Goal: Feedback & Contribution: Contribute content

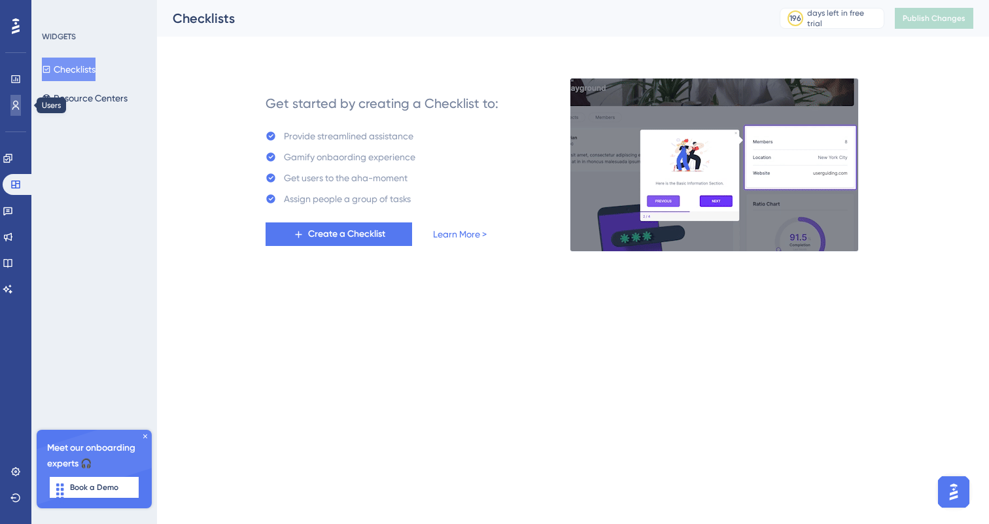
click at [15, 114] on link at bounding box center [15, 105] width 10 height 21
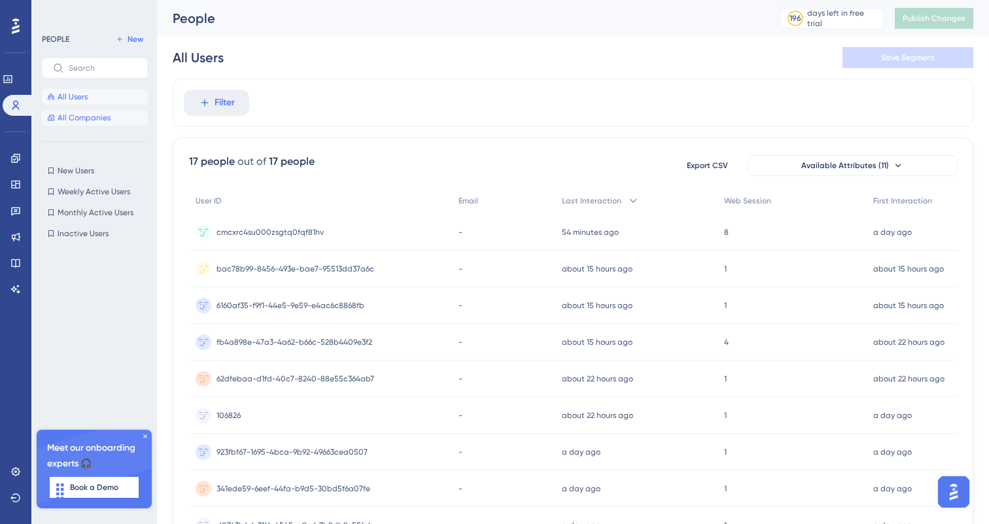
click at [77, 118] on span "All Companies" at bounding box center [84, 118] width 53 height 10
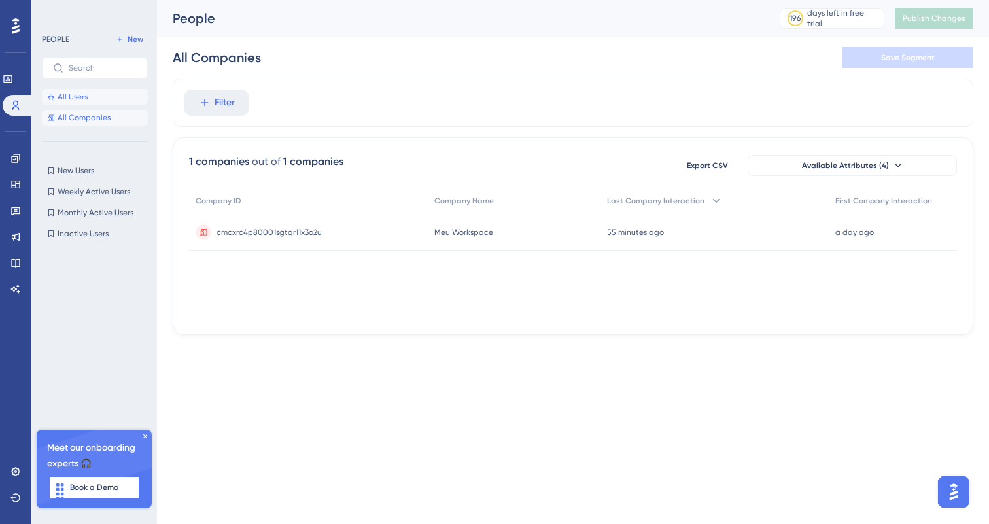
click at [75, 90] on button "All Users" at bounding box center [95, 97] width 106 height 16
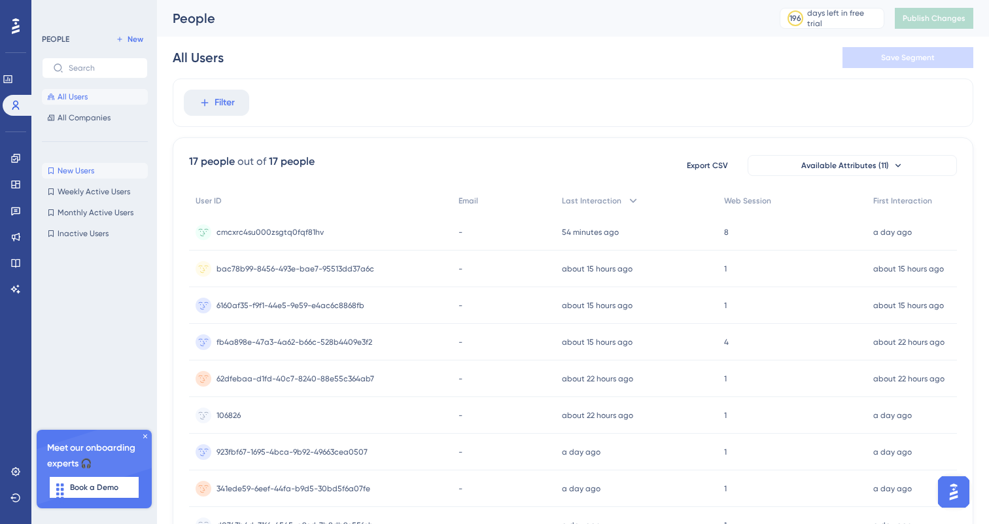
click at [81, 177] on button "New Users New Users" at bounding box center [95, 171] width 106 height 16
click at [624, 164] on span "Delete Users" at bounding box center [641, 165] width 47 height 10
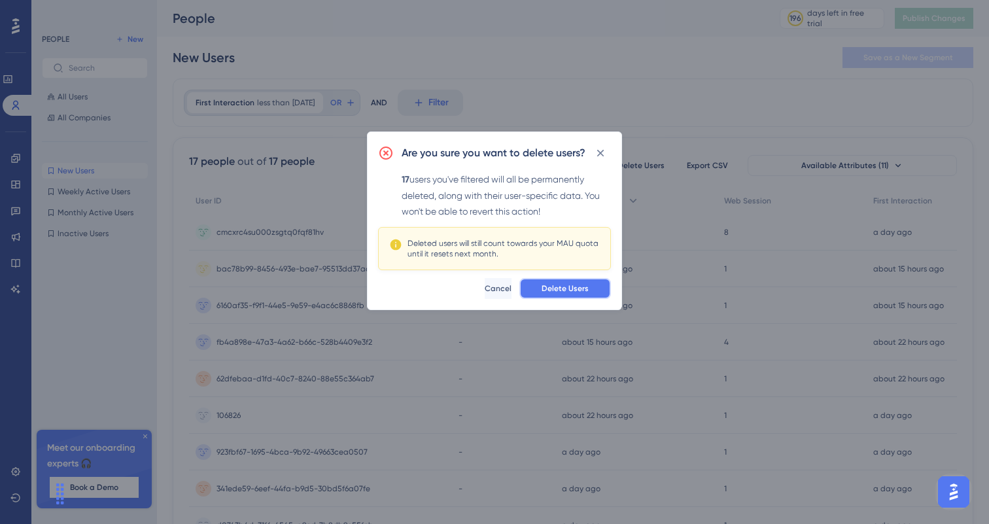
click at [552, 288] on span "Delete Users" at bounding box center [565, 288] width 47 height 10
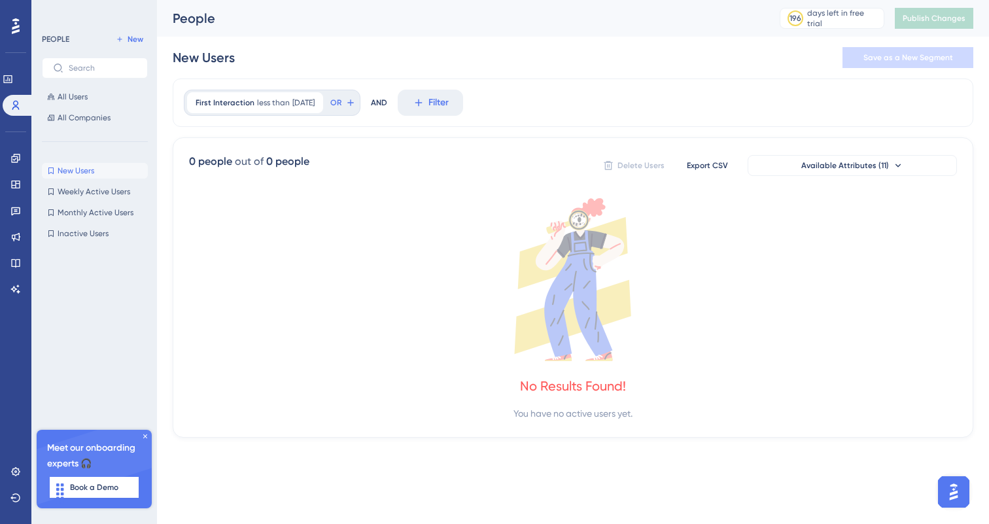
click at [656, 35] on div "People 196 days left in free trial Click to see upgrade options Publish Changes" at bounding box center [573, 18] width 832 height 37
click at [98, 164] on button "New Users New Users" at bounding box center [95, 171] width 106 height 16
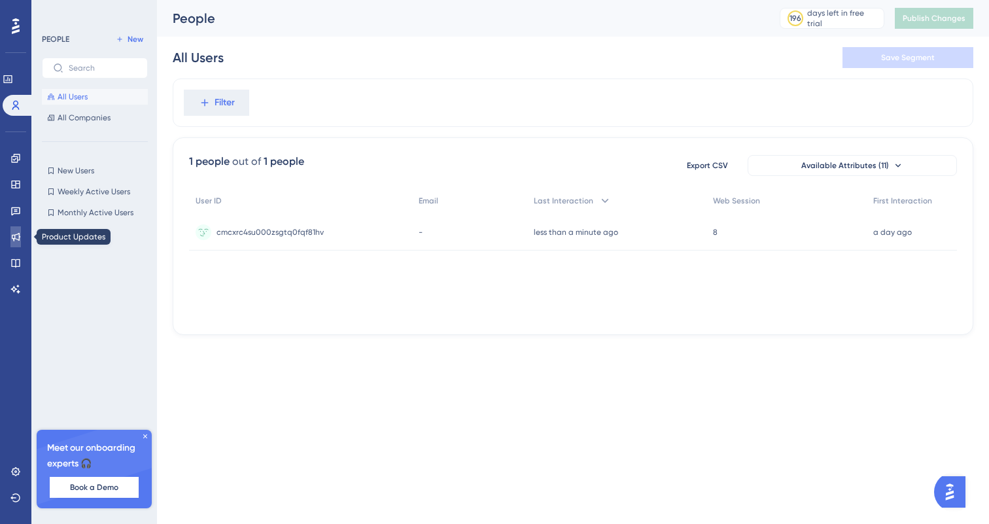
click at [16, 241] on icon at bounding box center [15, 237] width 10 height 10
click at [16, 235] on icon at bounding box center [16, 237] width 9 height 9
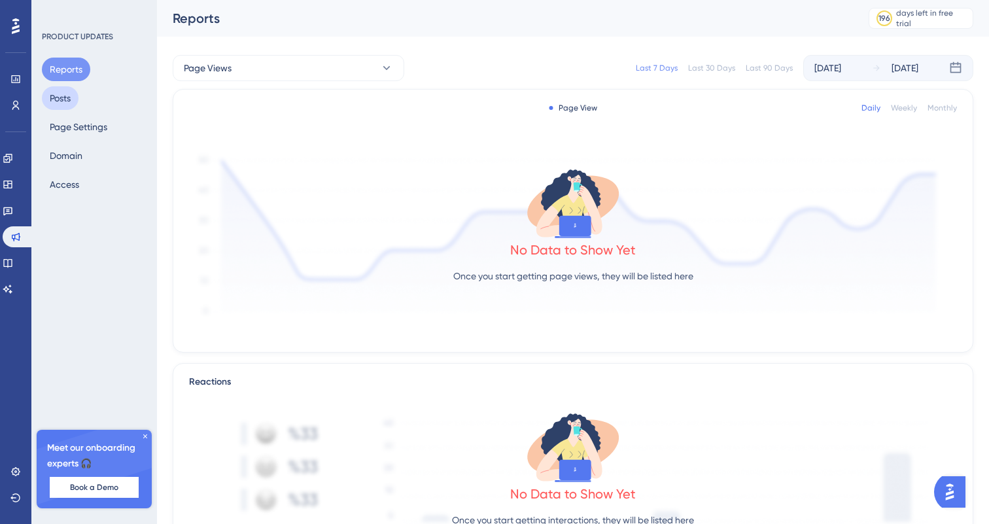
click at [76, 95] on button "Posts" at bounding box center [60, 98] width 37 height 24
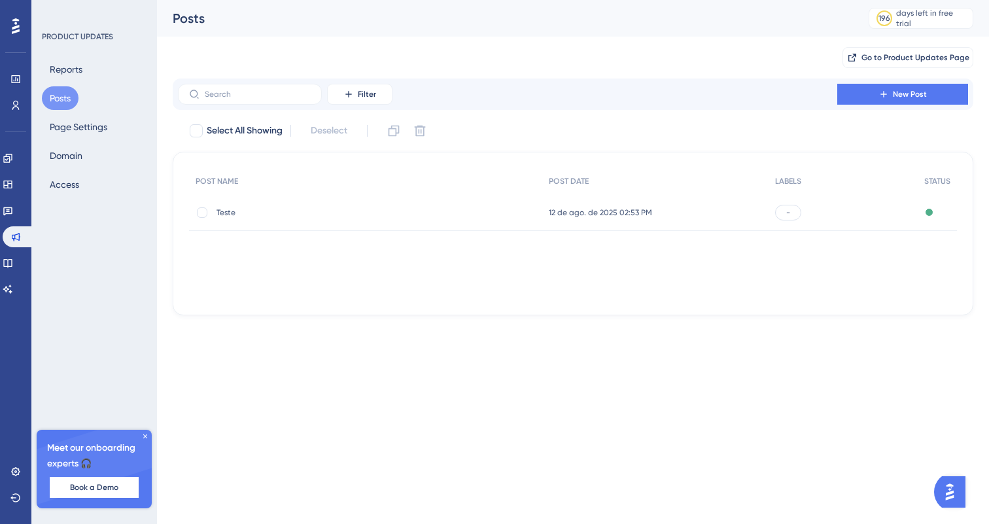
click at [500, 209] on div "Teste Teste" at bounding box center [365, 212] width 353 height 37
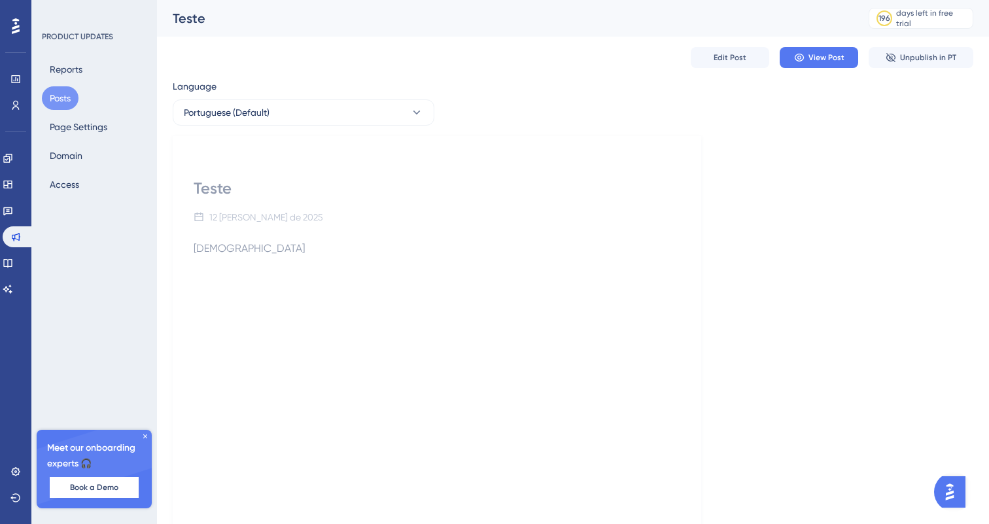
click at [47, 94] on button "Posts" at bounding box center [60, 98] width 37 height 24
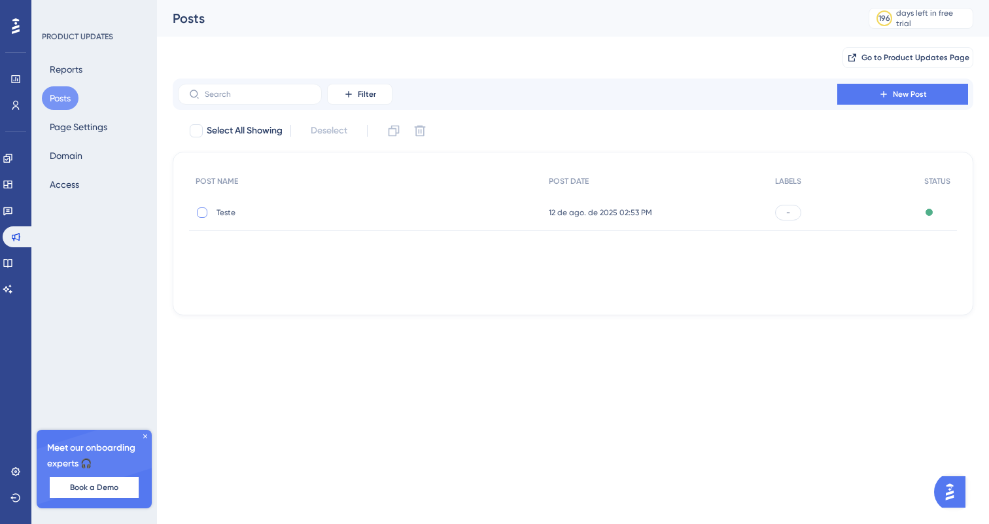
click at [203, 216] on div at bounding box center [202, 212] width 10 height 10
checkbox input "true"
click at [412, 129] on button at bounding box center [420, 130] width 21 height 21
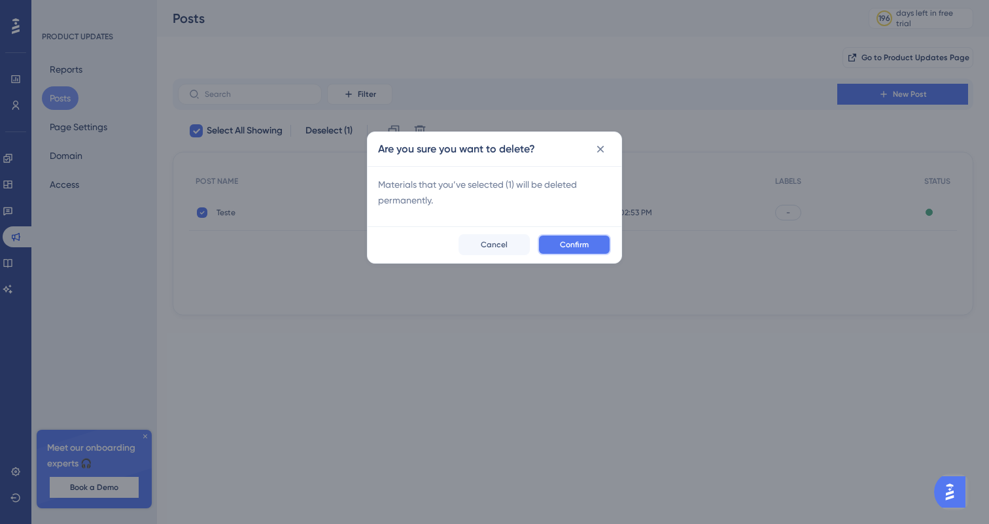
click at [576, 242] on span "Confirm" at bounding box center [574, 244] width 29 height 10
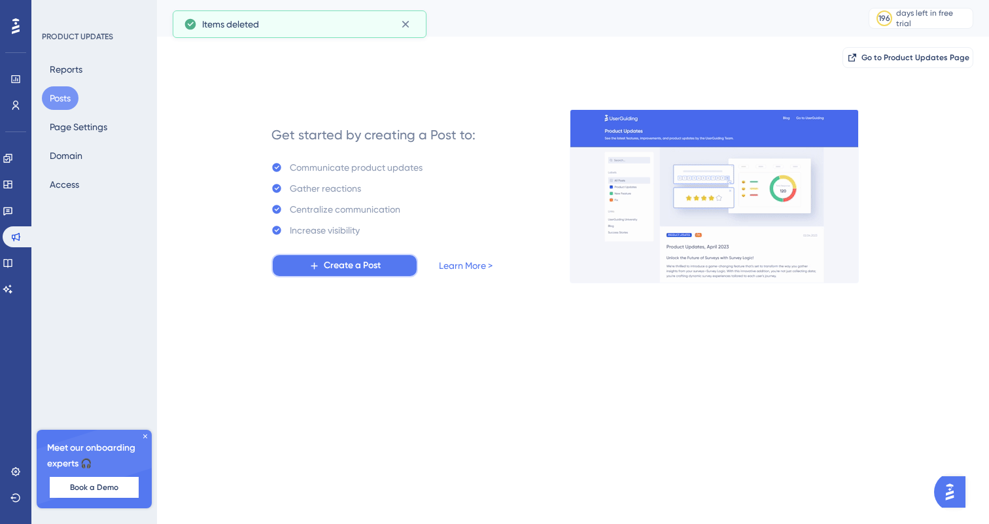
click at [327, 270] on span "Create a Post" at bounding box center [352, 266] width 57 height 16
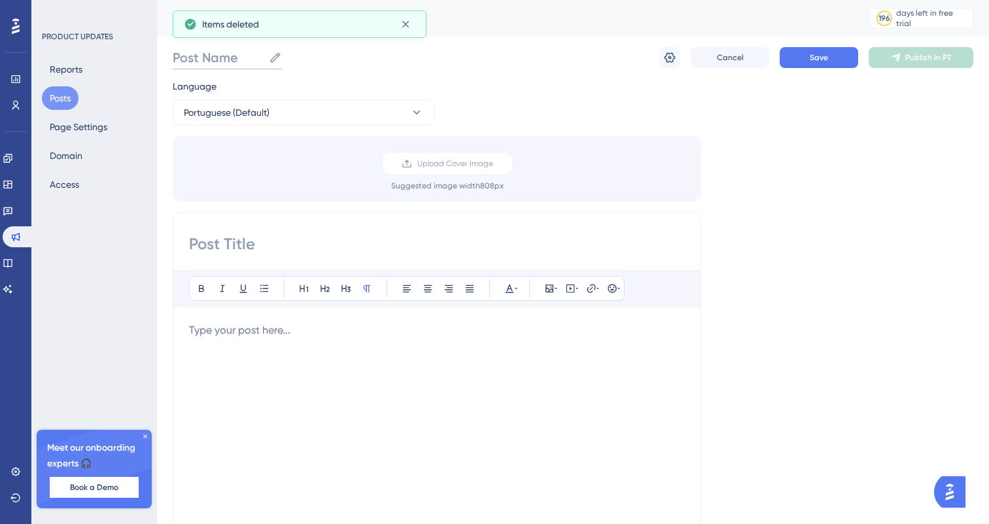
click at [244, 54] on input "Post Name" at bounding box center [218, 57] width 91 height 18
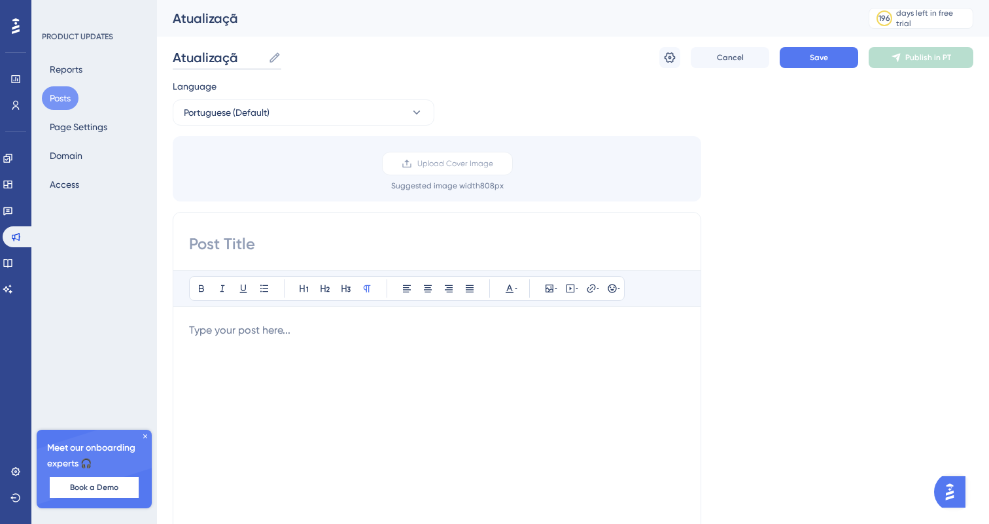
type input "Atualização"
paste input "Atualização"
type input "Atualização"
click at [480, 254] on input at bounding box center [437, 244] width 496 height 21
type input "Post title"
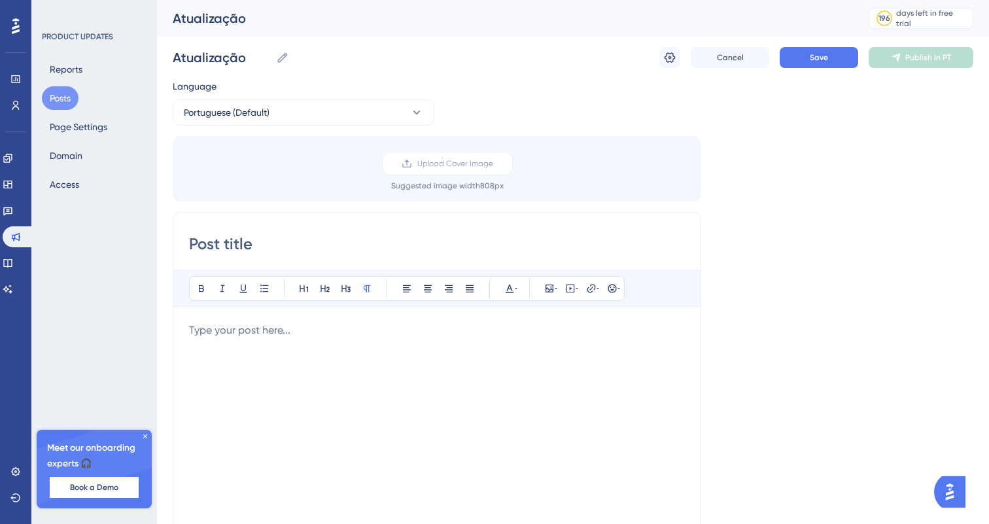
click at [371, 331] on p at bounding box center [437, 331] width 496 height 16
click at [257, 342] on div at bounding box center [437, 467] width 496 height 288
click at [414, 168] on label "Upload Cover Image" at bounding box center [447, 164] width 131 height 24
click at [493, 164] on input "Upload Cover Image" at bounding box center [493, 164] width 0 height 0
